Goal: Navigation & Orientation: Find specific page/section

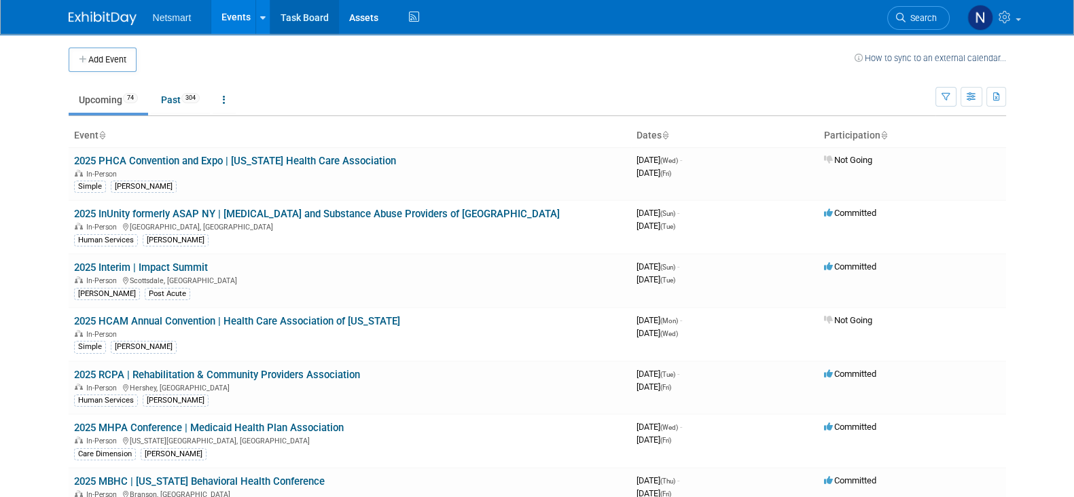
click at [315, 15] on link "Task Board" at bounding box center [304, 17] width 69 height 34
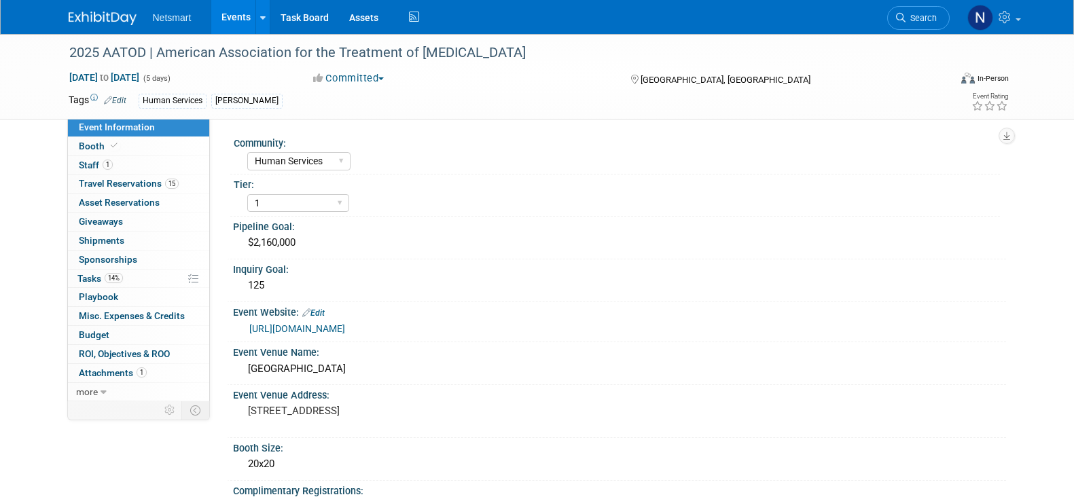
select select "Human Services"
select select "1"
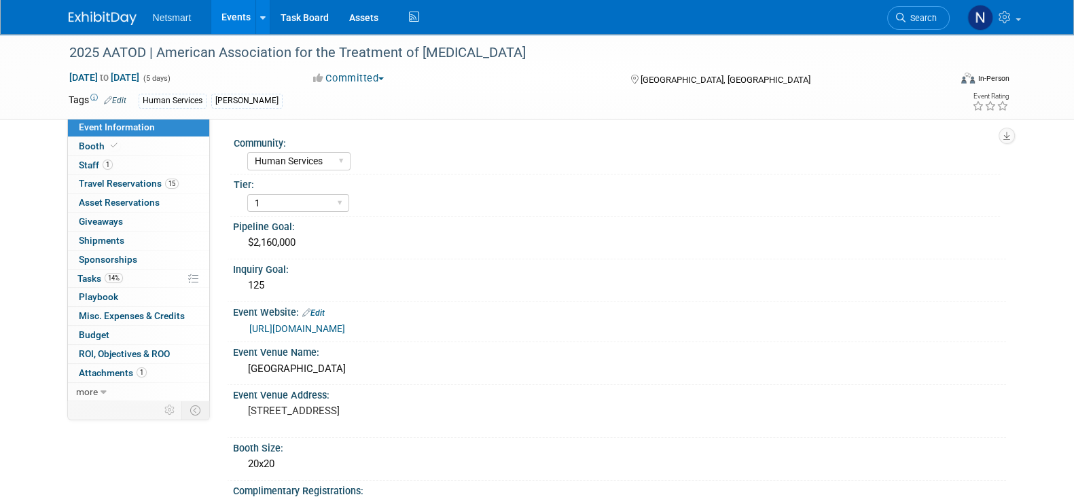
click at [345, 327] on link "https://aatod2025.eventscribe.net/" at bounding box center [297, 328] width 96 height 11
